Goal: Navigation & Orientation: Understand site structure

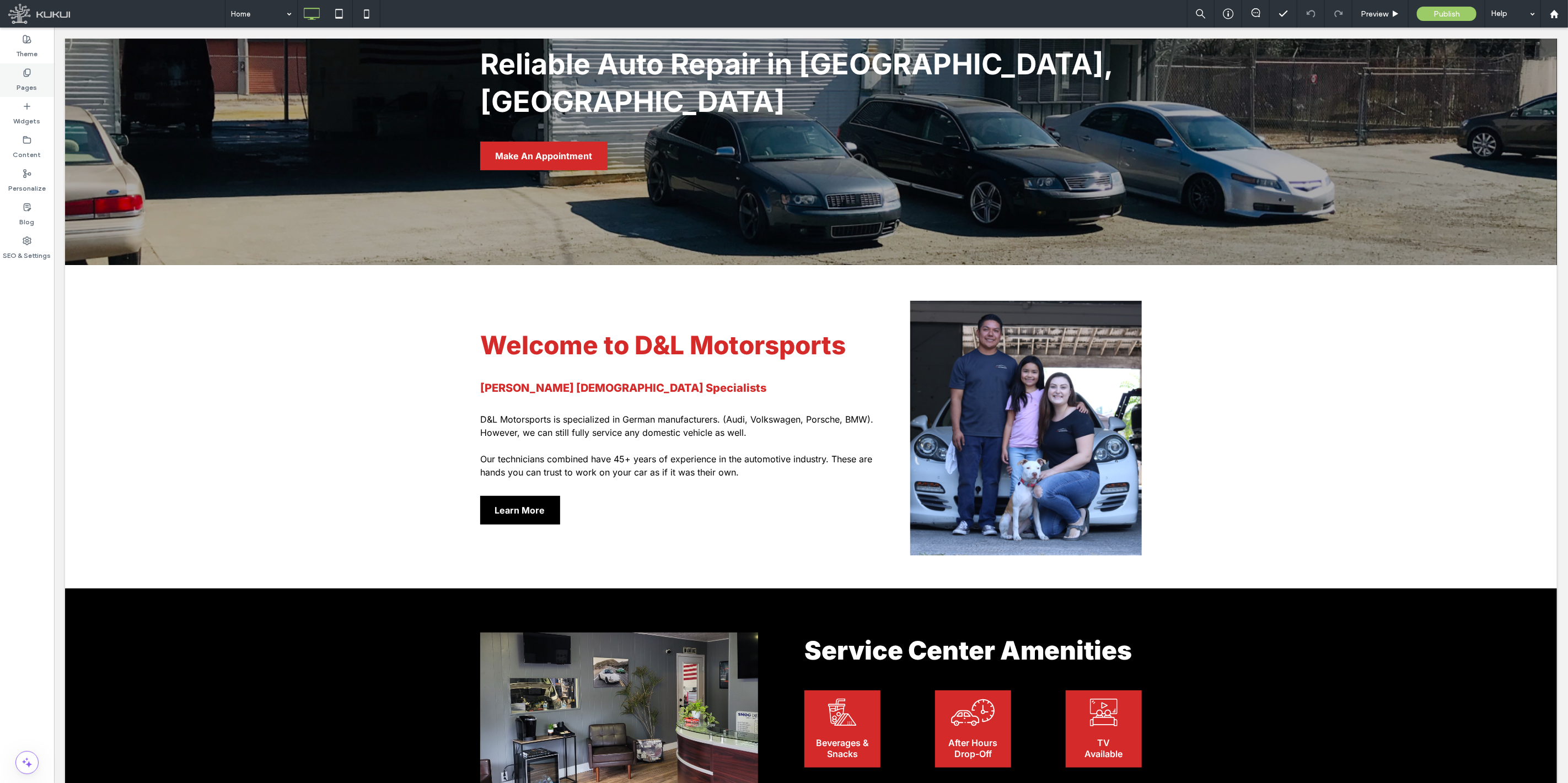
click at [17, 77] on label "Pages" at bounding box center [27, 85] width 20 height 15
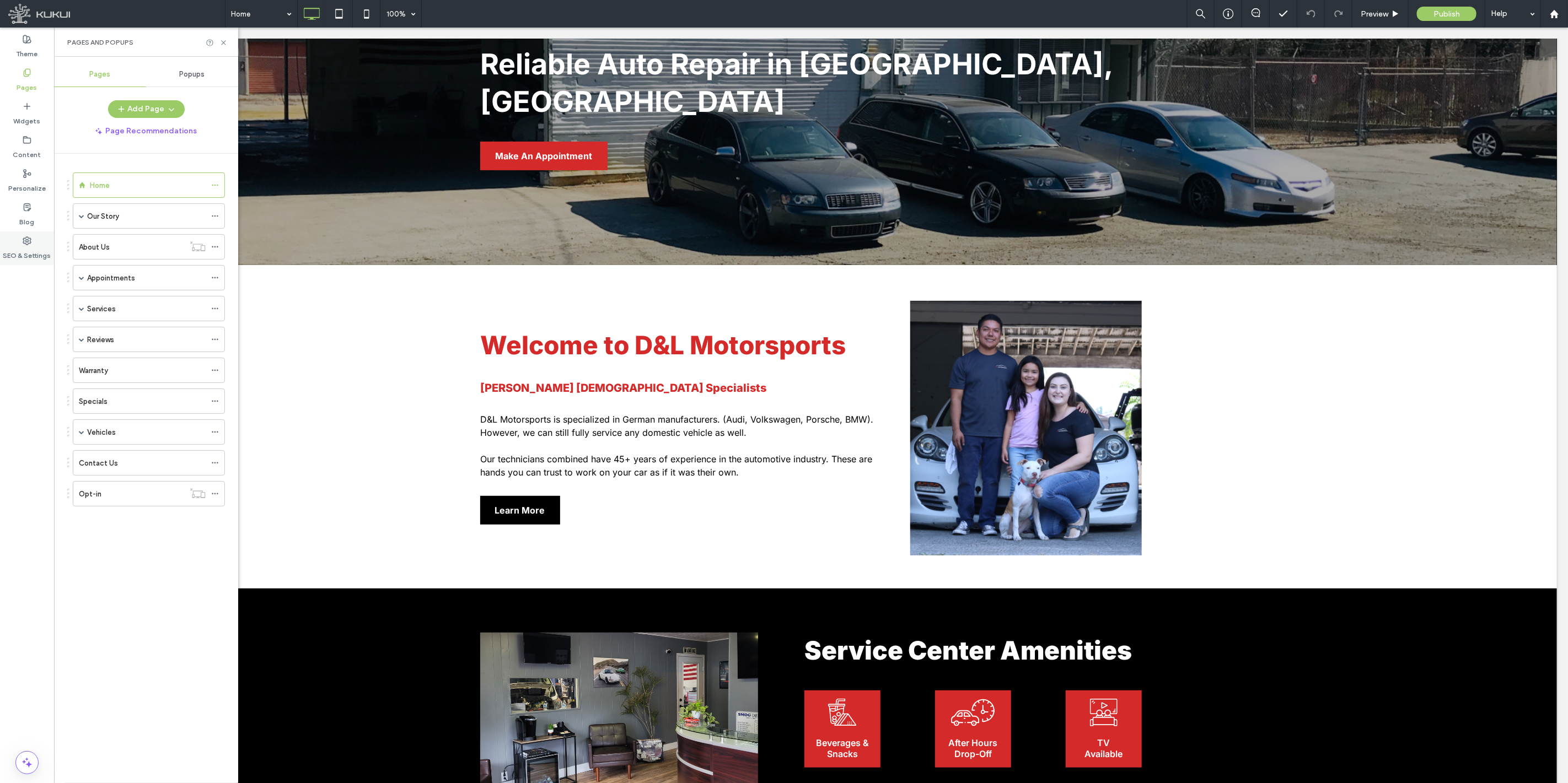
click at [26, 245] on label "SEO & Settings" at bounding box center [27, 252] width 48 height 15
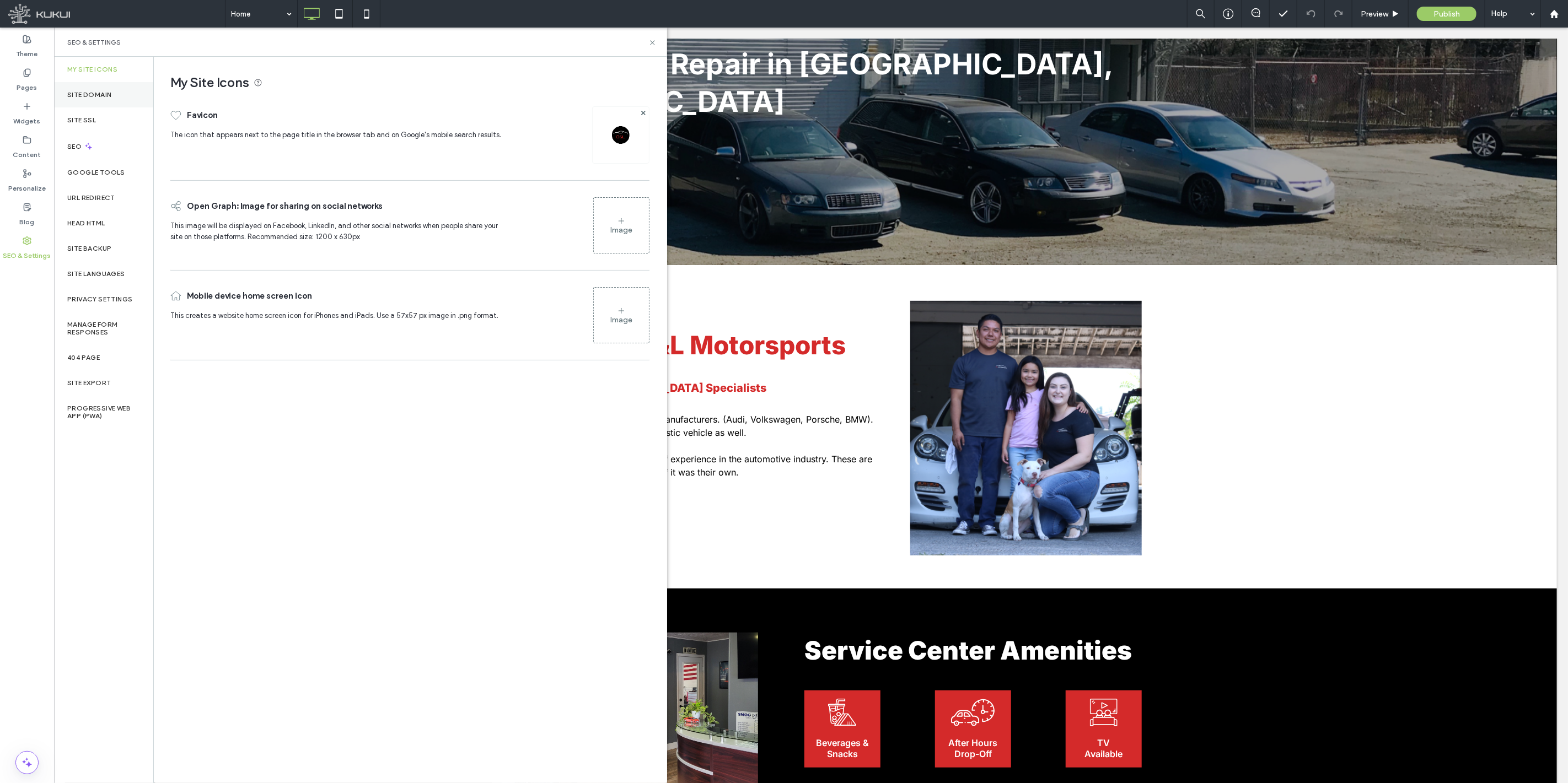
click at [97, 97] on label "Site Domain" at bounding box center [89, 95] width 44 height 7
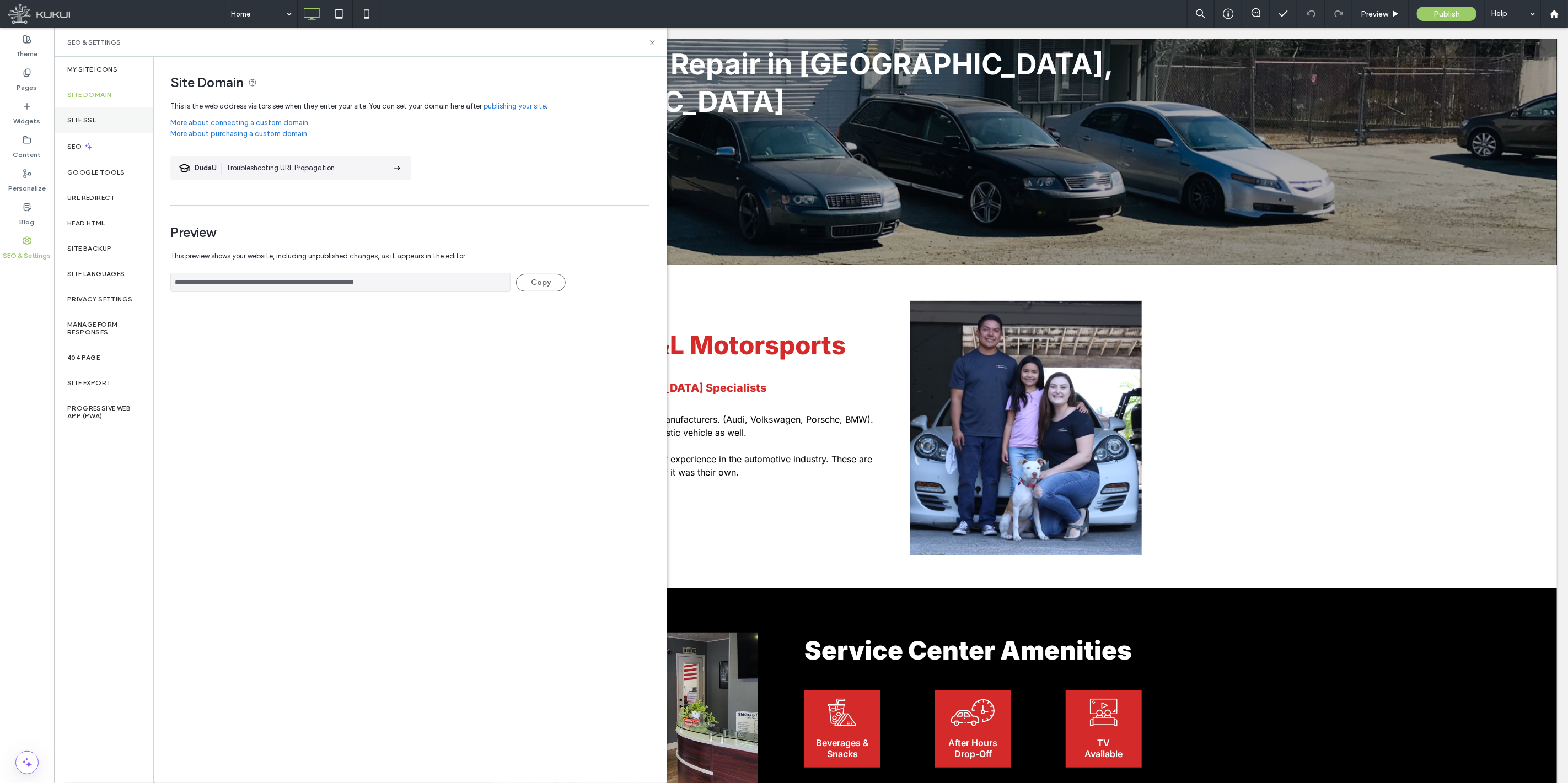
click at [90, 120] on label "Site SSL" at bounding box center [81, 120] width 28 height 7
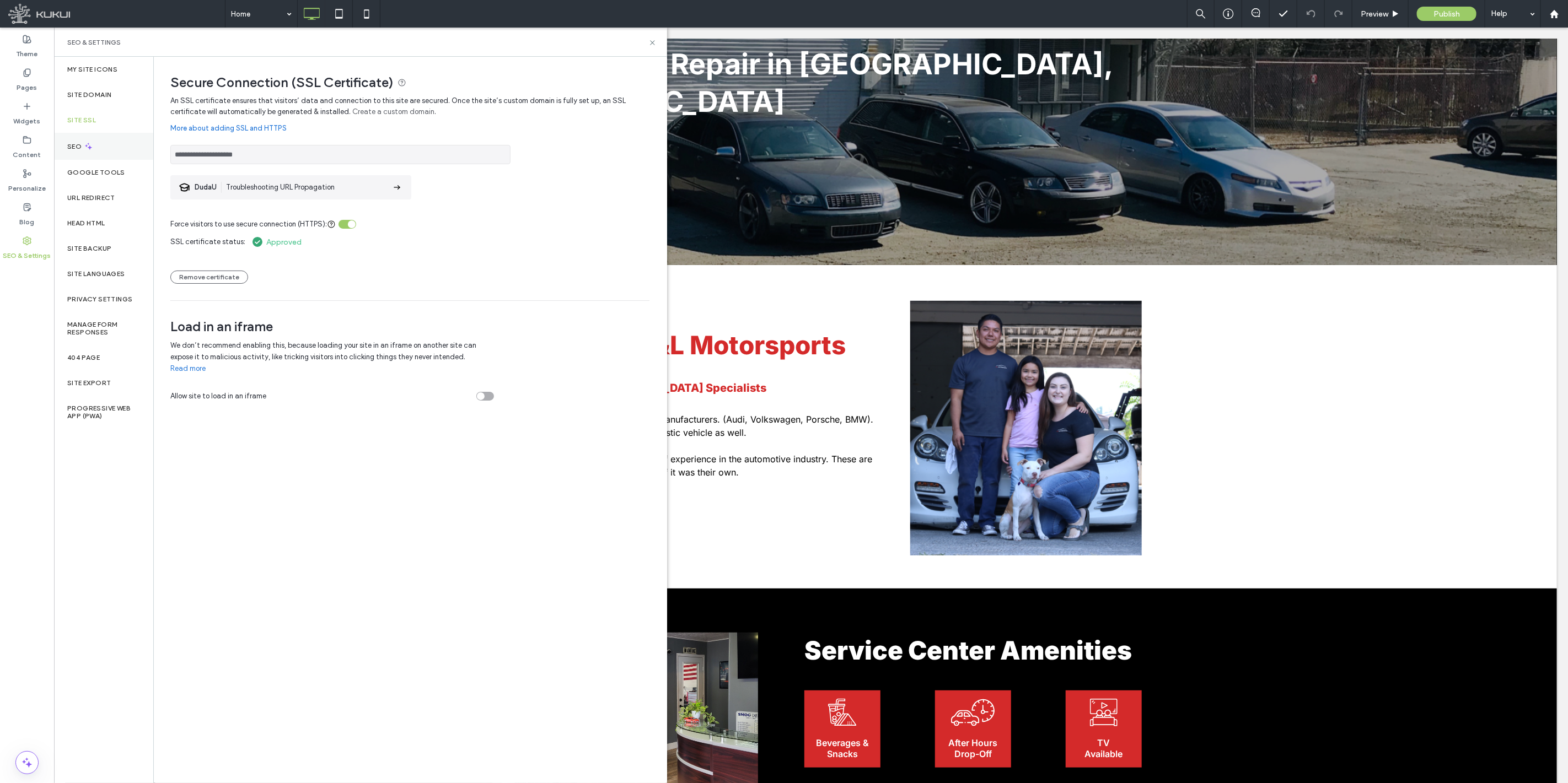
click at [88, 152] on div "SEO" at bounding box center [103, 147] width 99 height 27
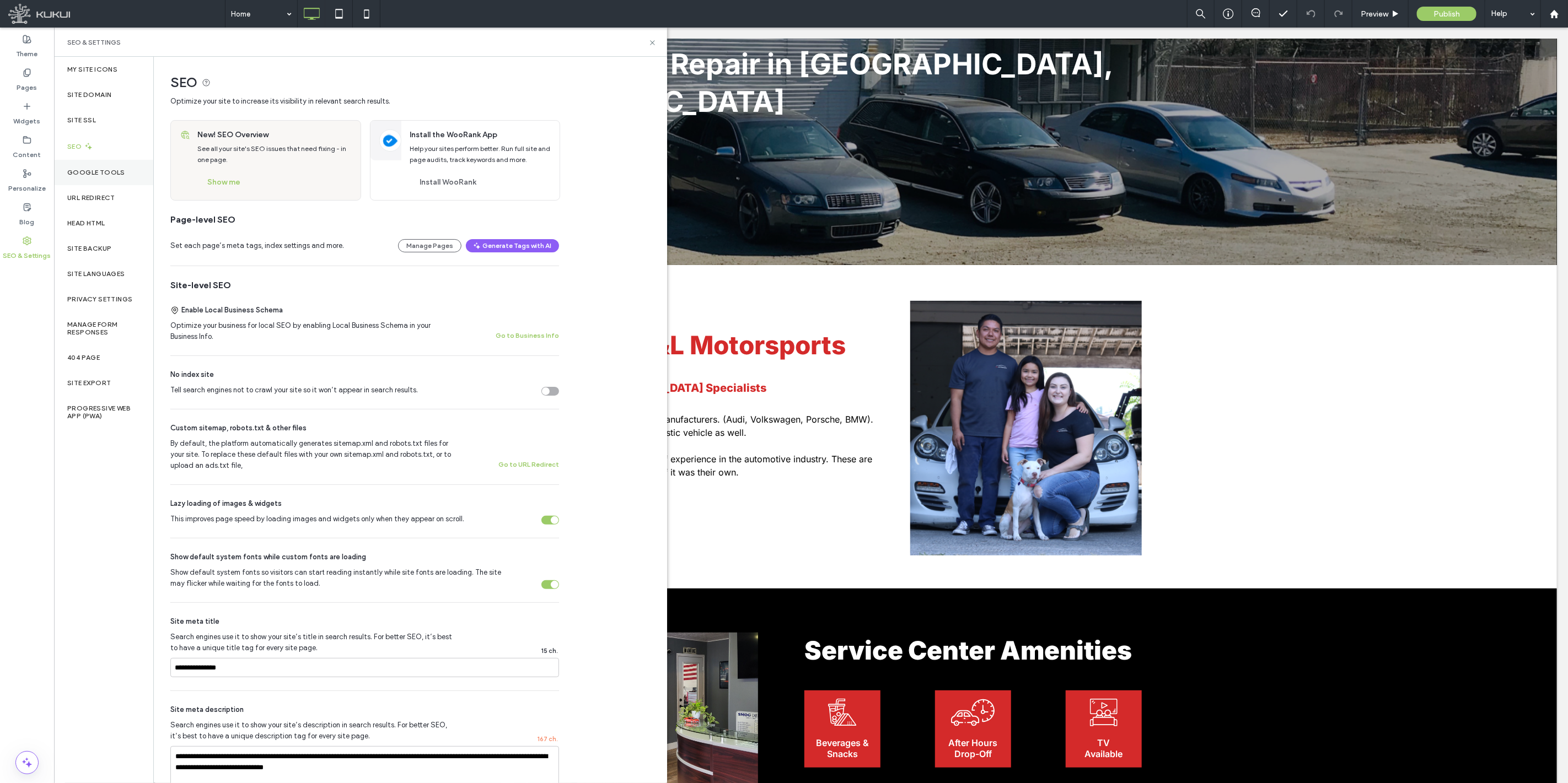
click at [90, 170] on label "Google Tools" at bounding box center [96, 172] width 57 height 7
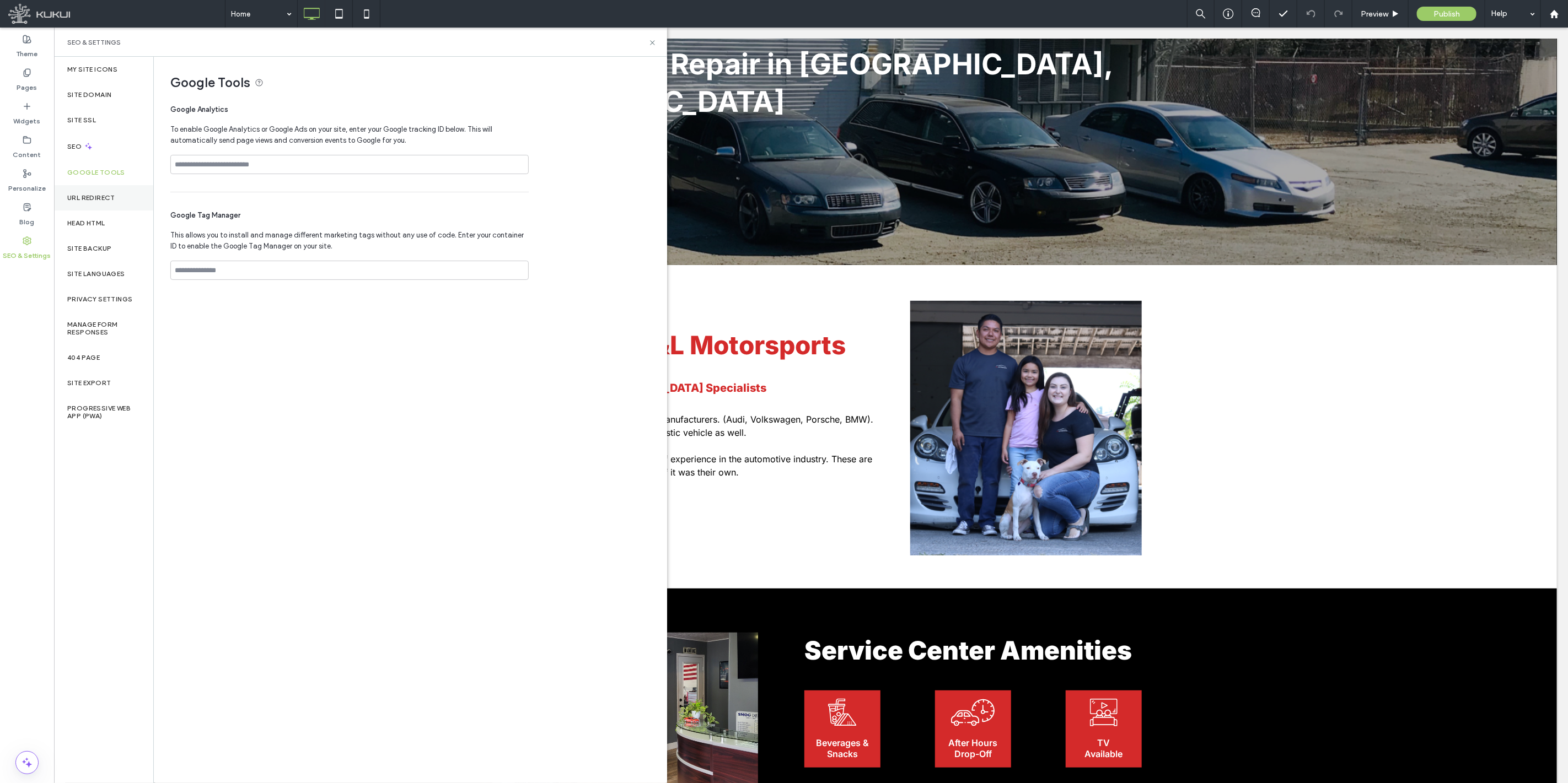
click at [94, 194] on label "URL Redirect" at bounding box center [91, 198] width 48 height 7
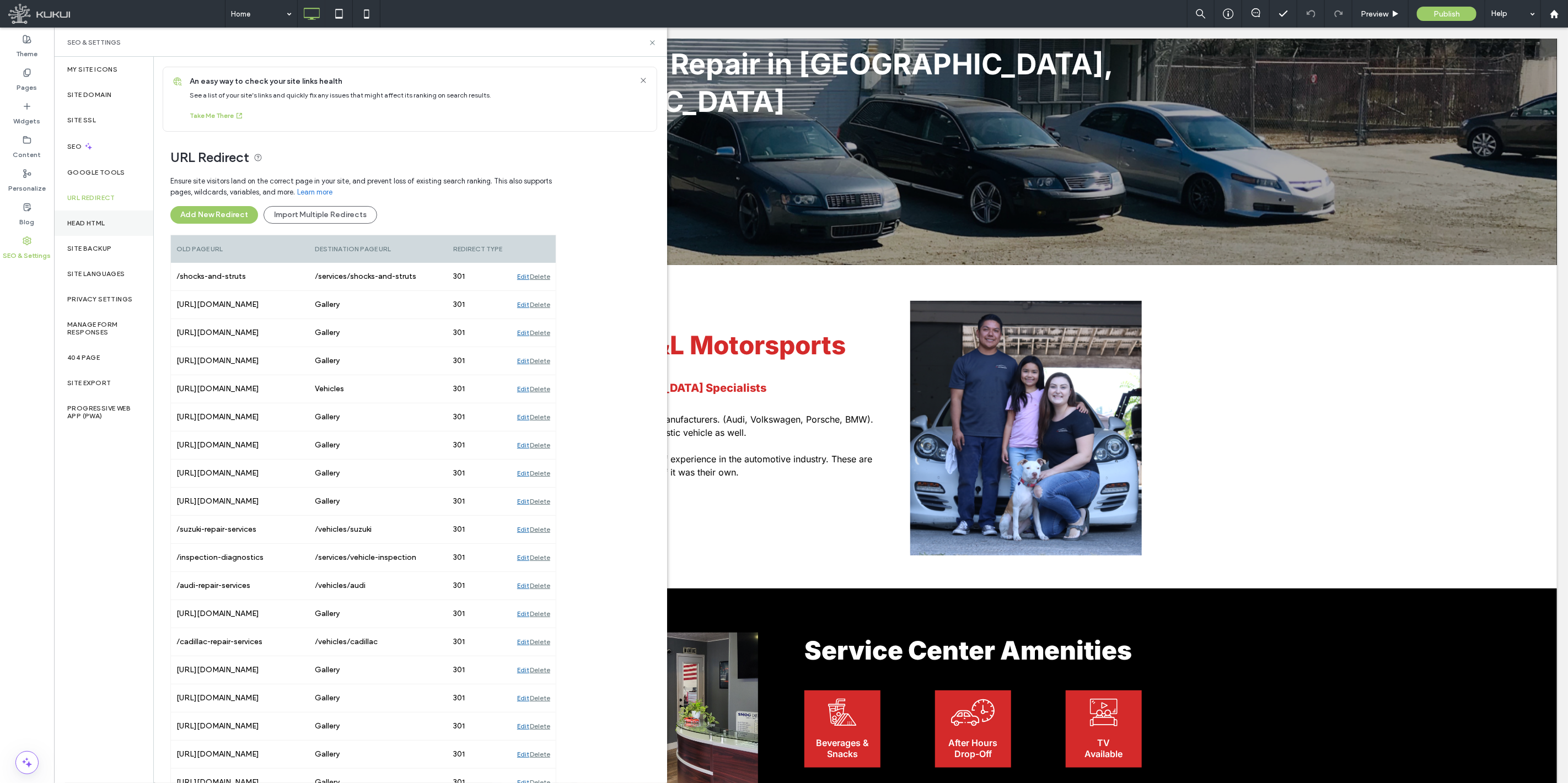
click at [90, 222] on label "Head HTML" at bounding box center [87, 223] width 38 height 7
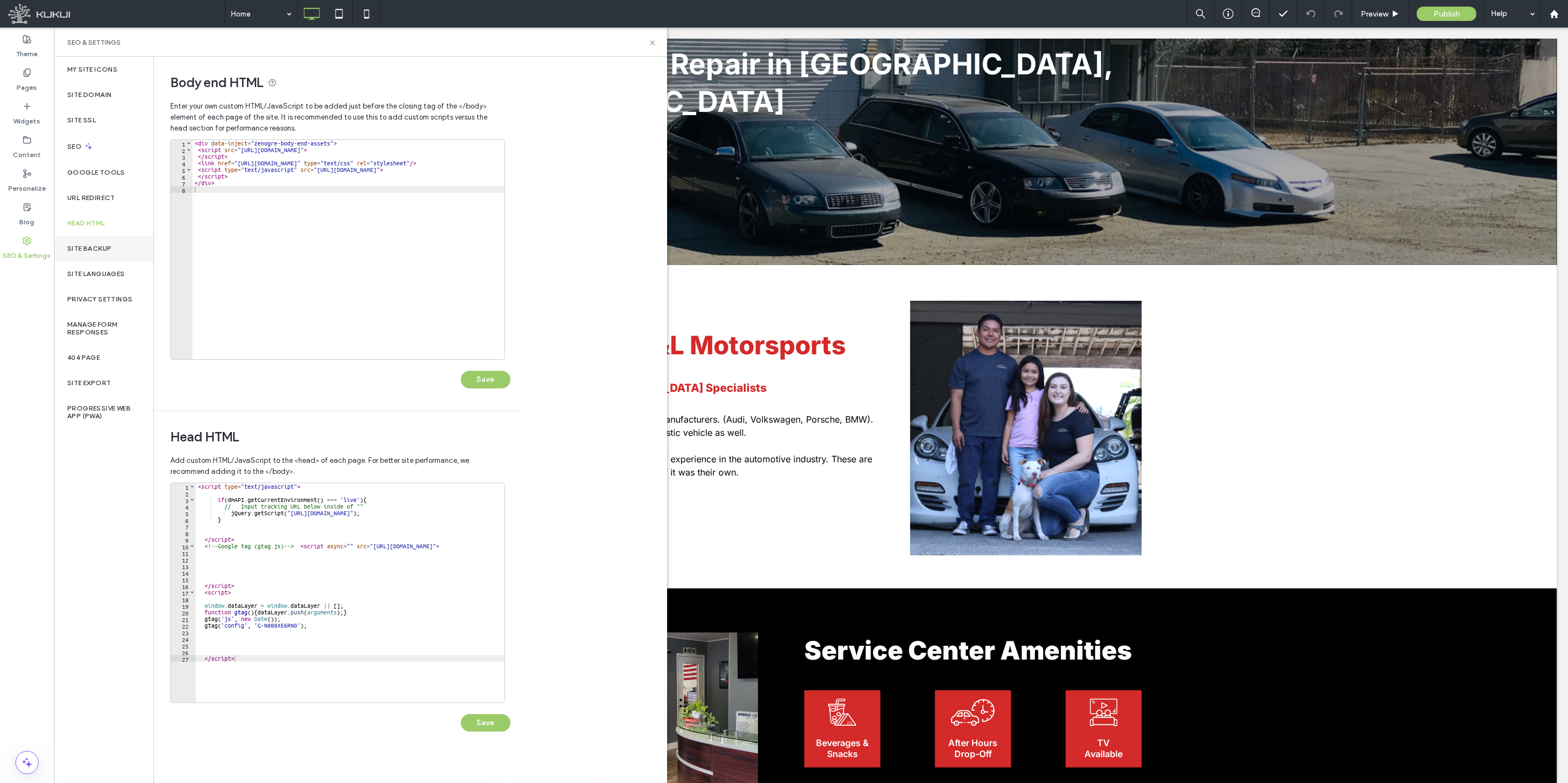
click at [91, 240] on div "Site Backup" at bounding box center [103, 249] width 99 height 26
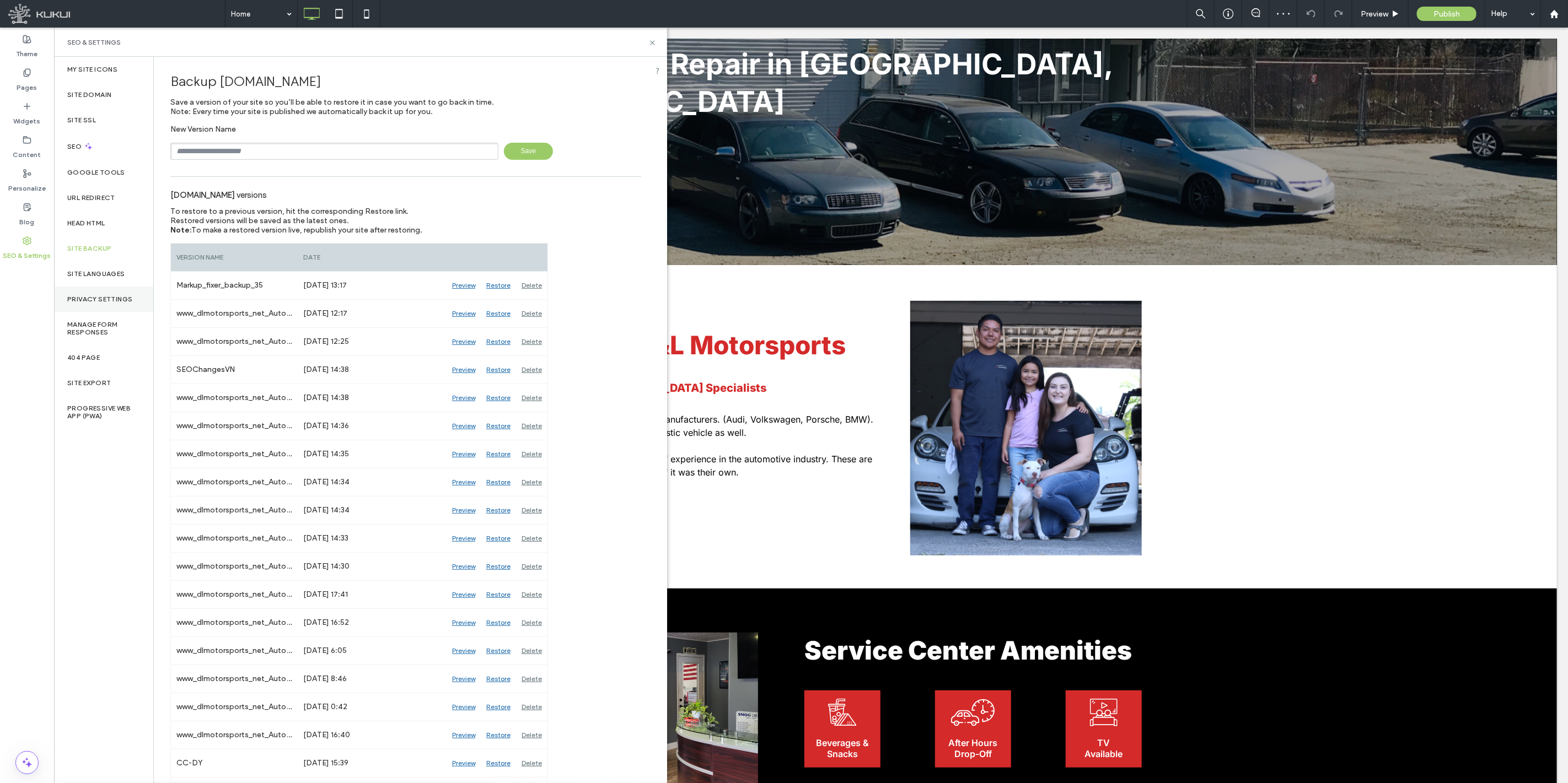
click at [94, 301] on label "Privacy Settings" at bounding box center [99, 299] width 65 height 7
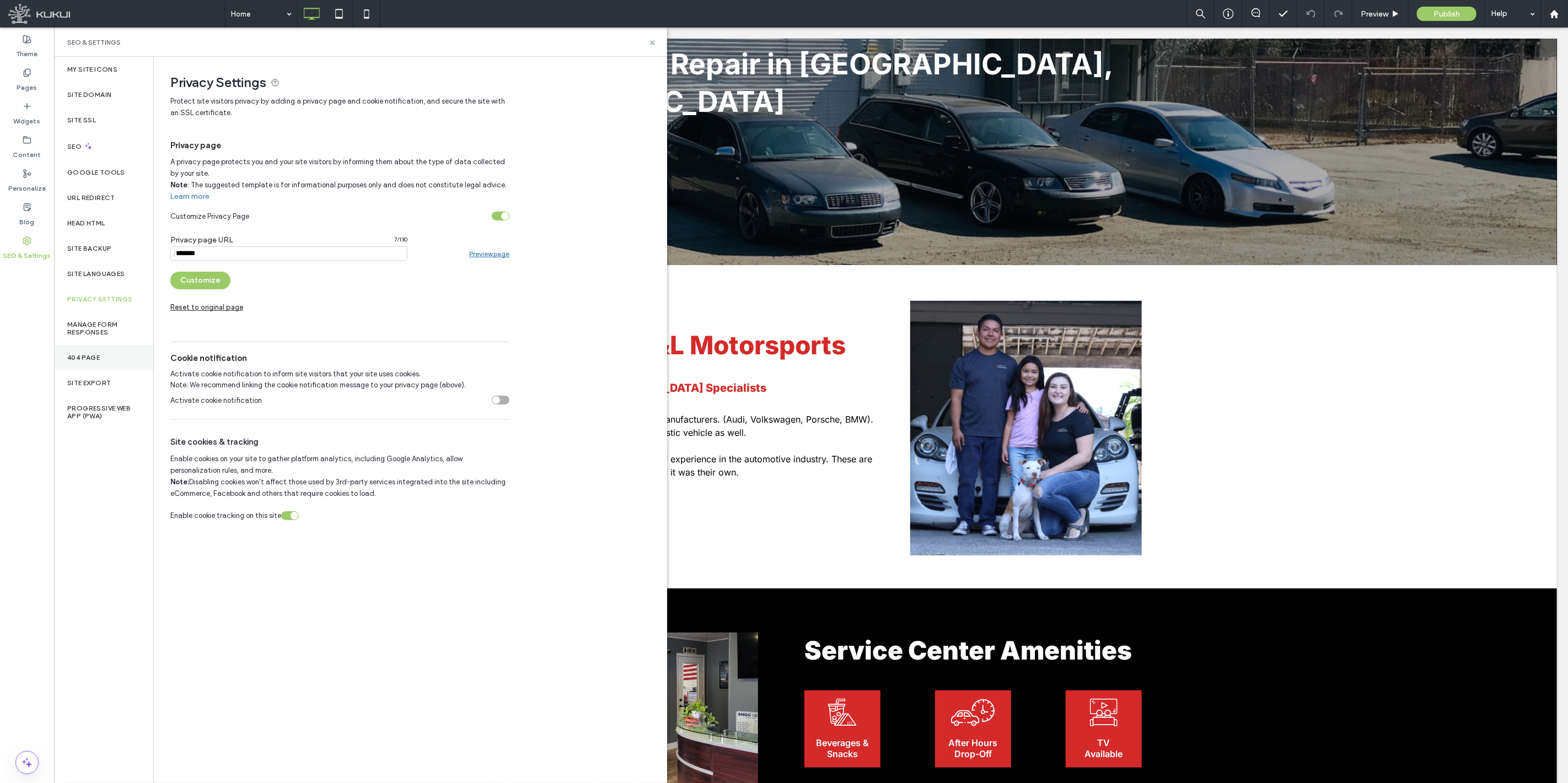
click at [94, 355] on label "404 Page" at bounding box center [84, 357] width 33 height 7
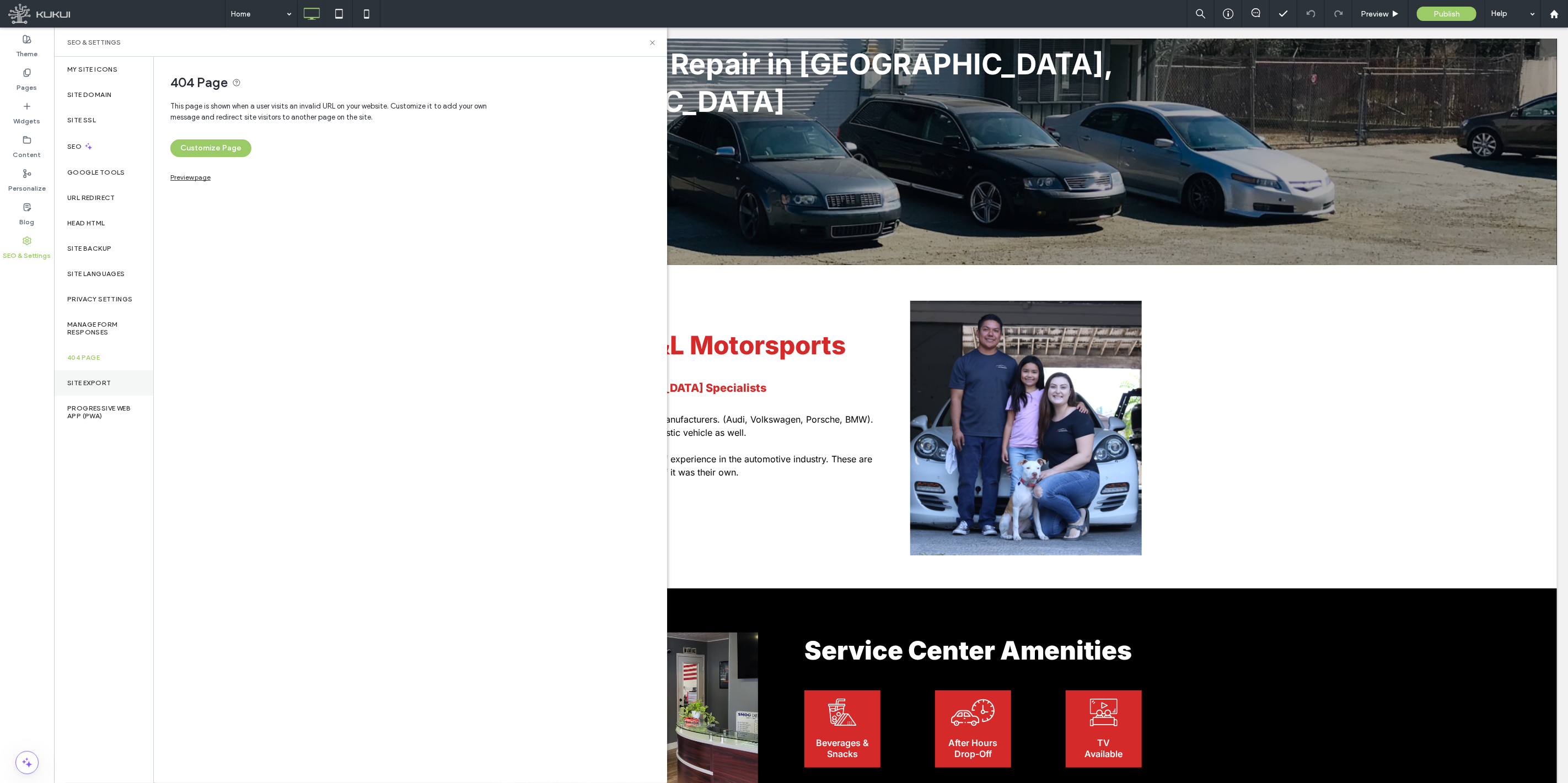
click at [95, 382] on label "Site Export" at bounding box center [89, 383] width 44 height 7
click at [33, 85] on label "Pages" at bounding box center [27, 85] width 20 height 15
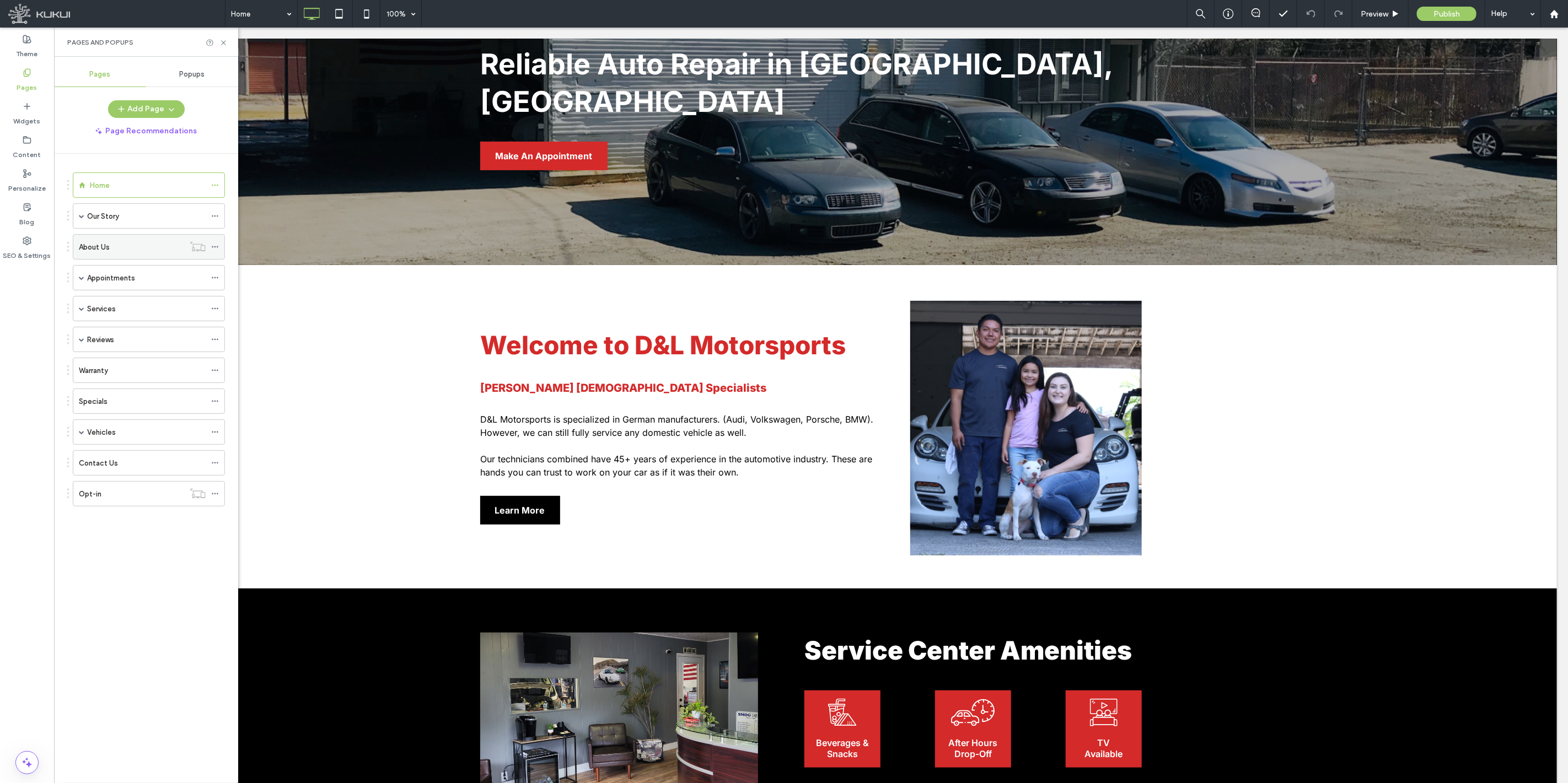
click at [218, 246] on icon at bounding box center [215, 247] width 7 height 7
click at [9, 583] on div "Theme Pages Widgets Content Personalize Blog SEO & Settings" at bounding box center [26, 405] width 54 height 756
